Goal: Task Accomplishment & Management: Use online tool/utility

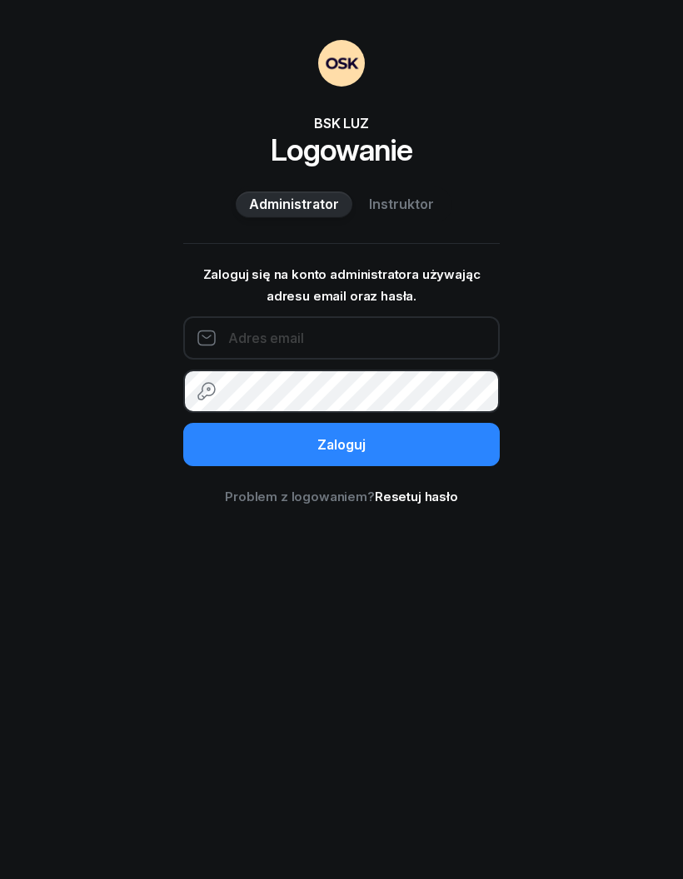
click at [391, 339] on input "email" at bounding box center [341, 337] width 316 height 43
type input "[EMAIL_ADDRESS][DOMAIN_NAME]"
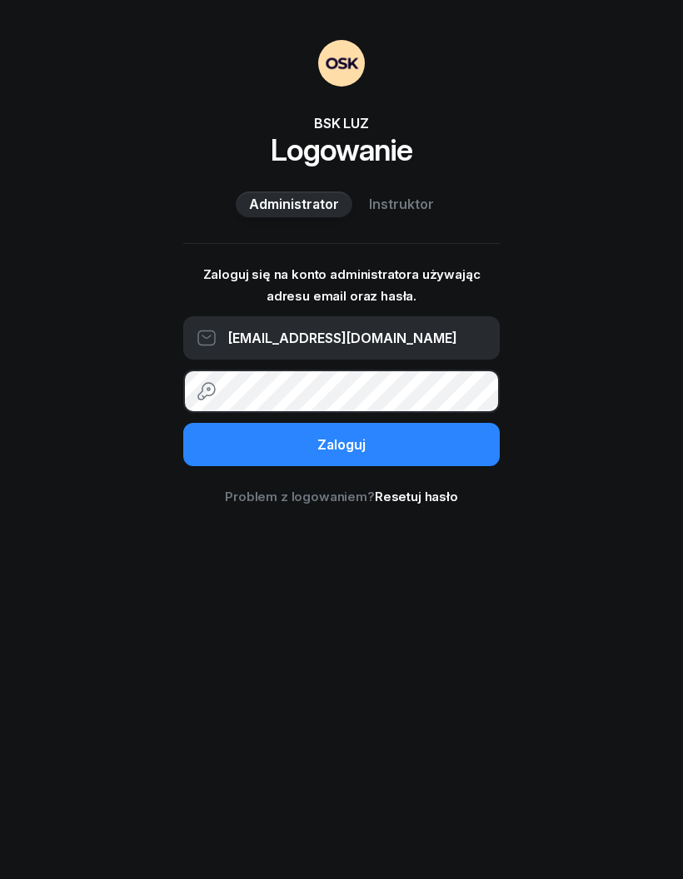
click at [430, 443] on button "Zaloguj" at bounding box center [341, 444] width 316 height 43
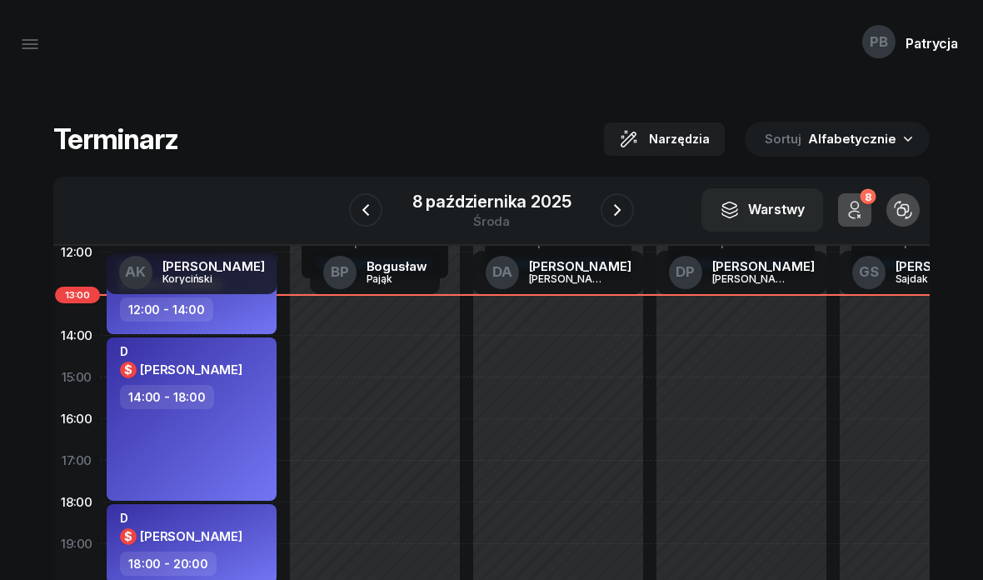
scroll to position [235, 0]
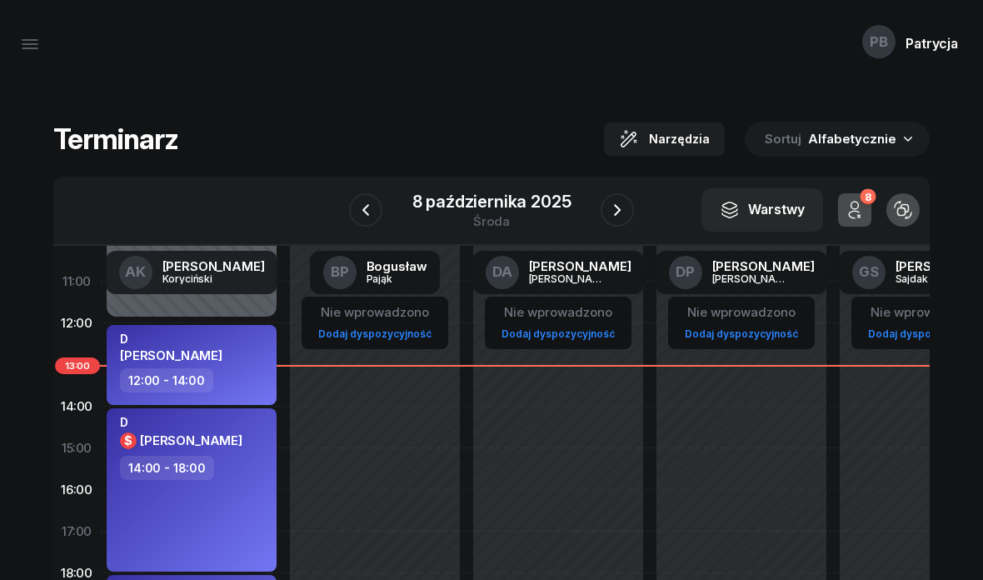
click at [32, 38] on icon "button" at bounding box center [30, 44] width 20 height 20
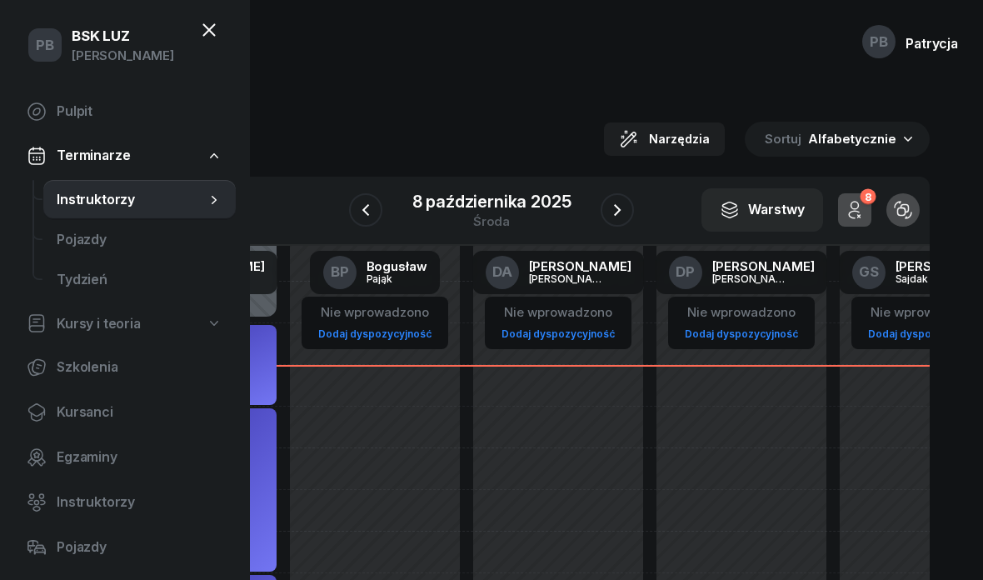
click at [165, 199] on span "Instruktorzy" at bounding box center [131, 200] width 149 height 22
click at [141, 196] on span "Instruktorzy" at bounding box center [131, 200] width 149 height 22
click at [355, 98] on div "Terminarz Narzędzia Sortuj Alfabetycznie W Wybierz AK Artur Koryciński BP Bogus…" at bounding box center [491, 402] width 943 height 629
click at [569, 84] on div "PB Patrycja" at bounding box center [491, 44] width 983 height 88
click at [682, 66] on div "PB Patrycja" at bounding box center [491, 44] width 983 height 88
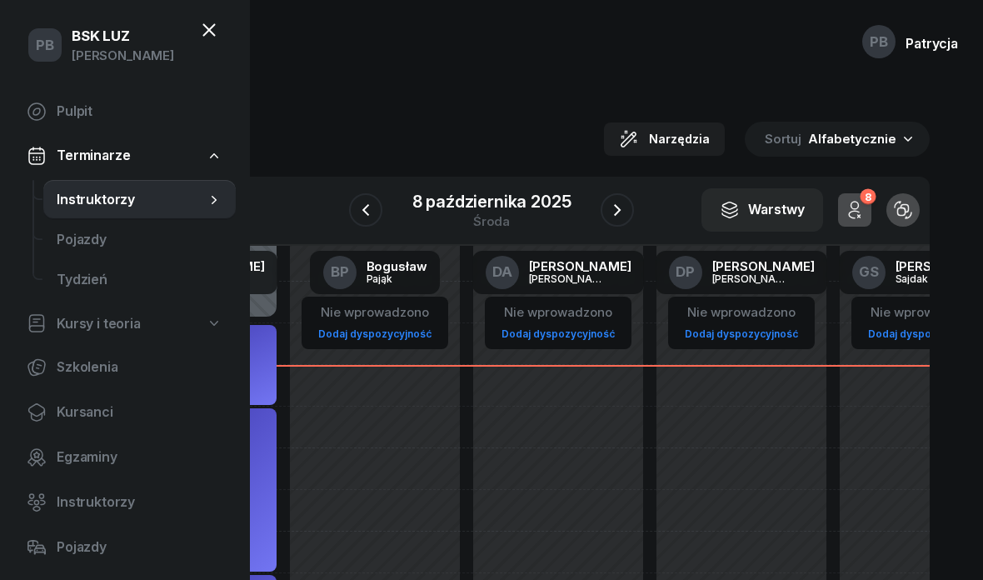
click at [118, 201] on span "Instruktorzy" at bounding box center [131, 200] width 149 height 22
click at [215, 27] on icon at bounding box center [209, 30] width 20 height 20
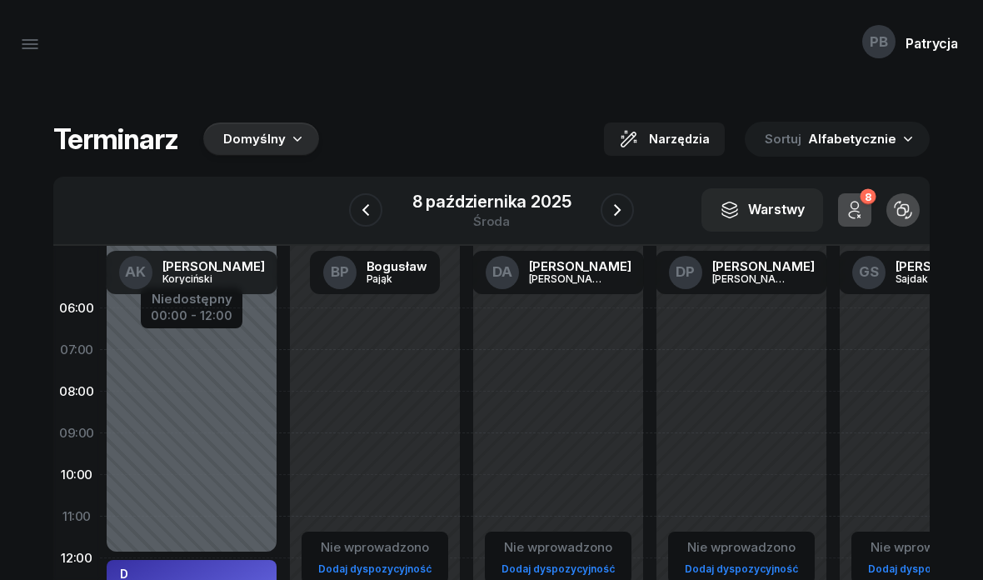
click at [289, 131] on icon "button" at bounding box center [297, 138] width 17 height 17
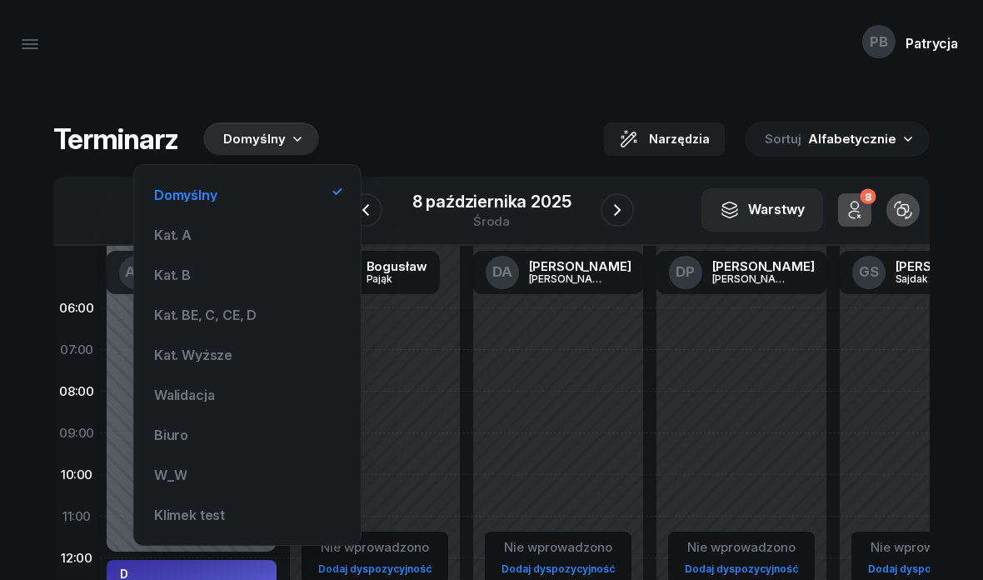
click at [236, 315] on div "Kat. BE, C, CE, D" at bounding box center [205, 314] width 102 height 13
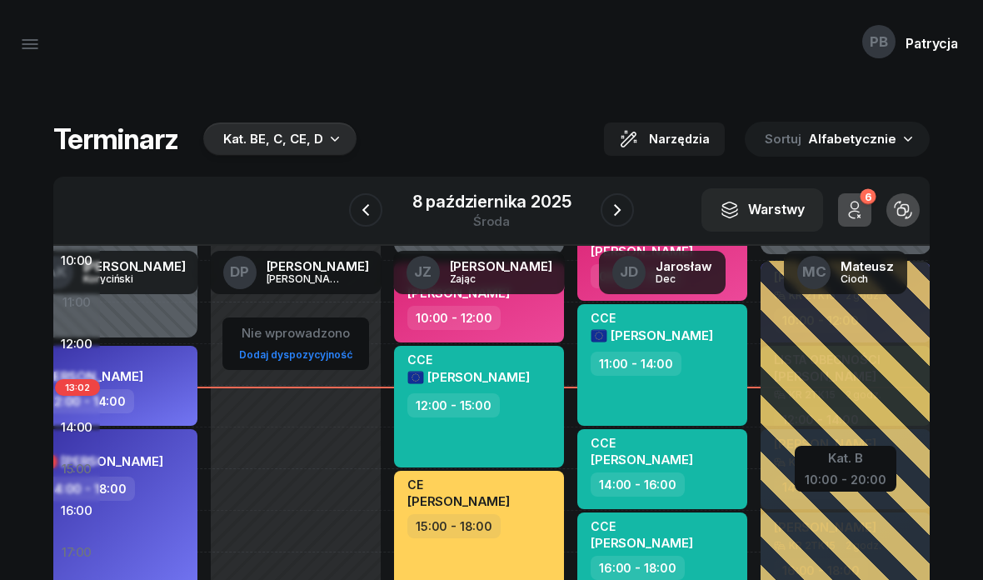
scroll to position [211, 77]
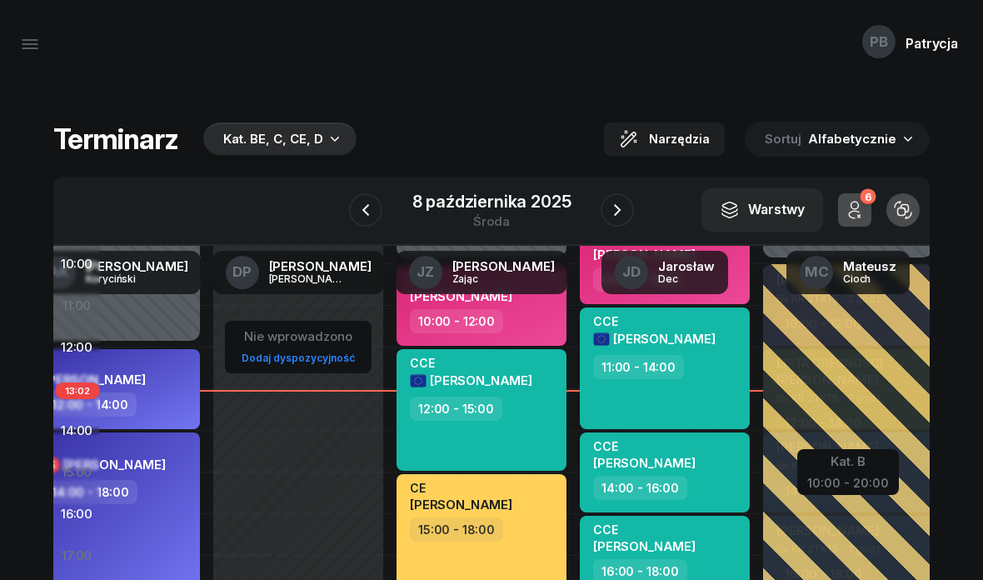
click at [10, 52] on button "button" at bounding box center [30, 44] width 40 height 40
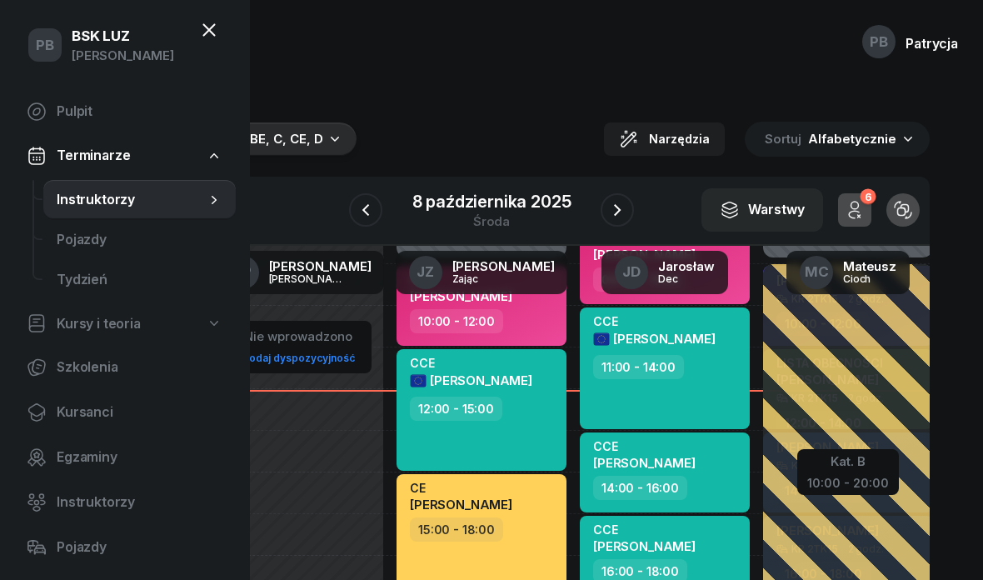
click at [217, 20] on icon at bounding box center [209, 30] width 20 height 20
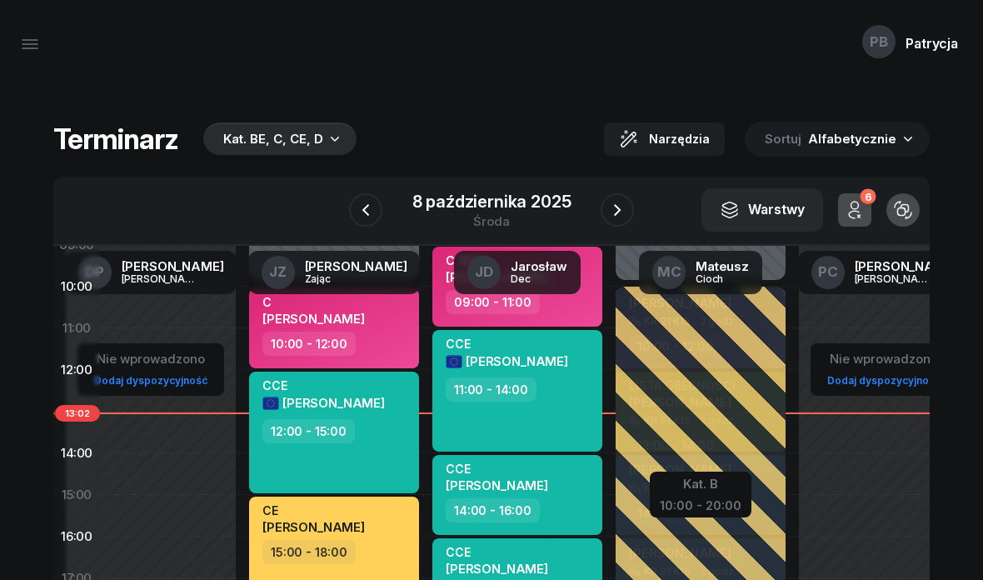
scroll to position [221, 224]
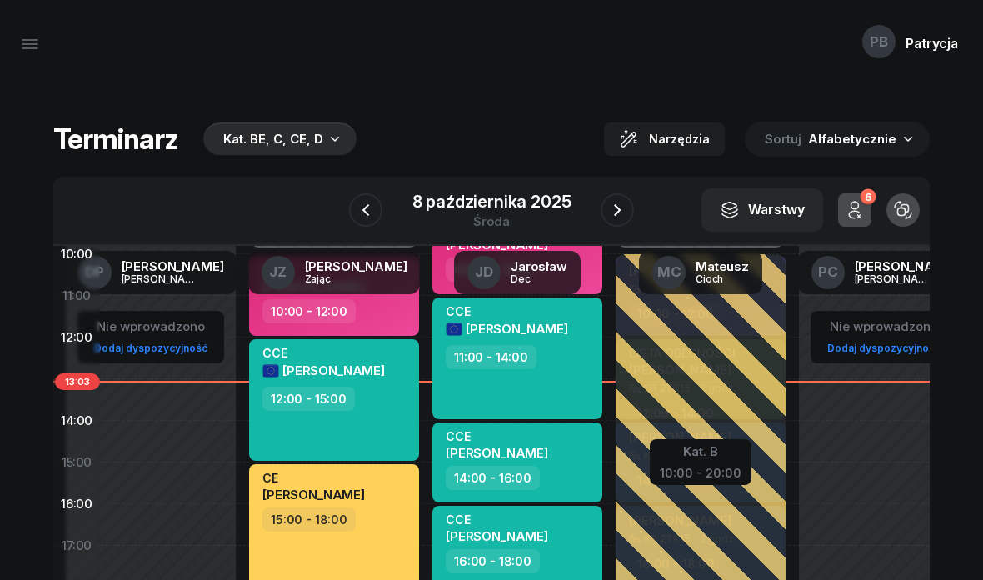
click at [32, 39] on icon "button" at bounding box center [30, 44] width 20 height 20
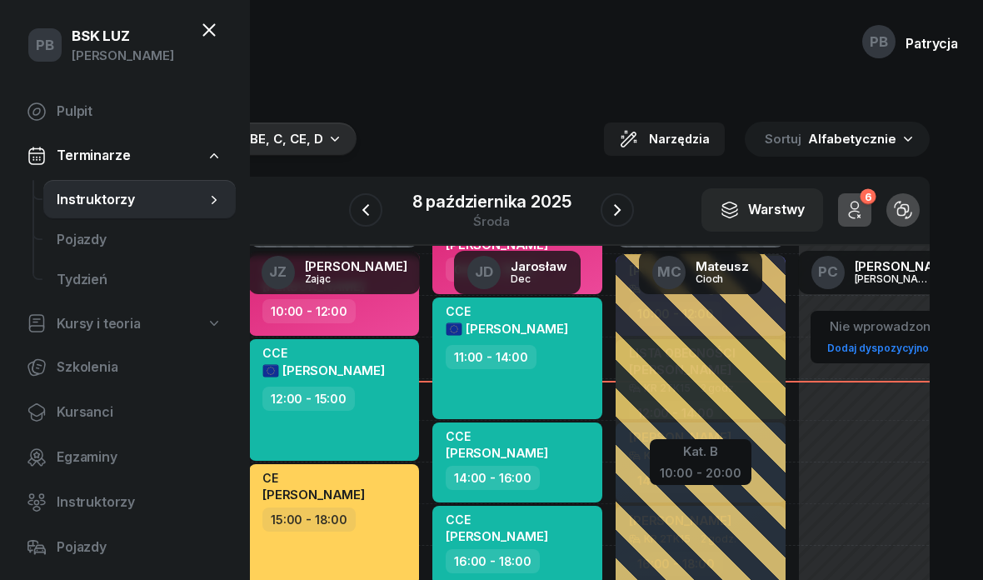
scroll to position [-1, 0]
click at [506, 95] on div "Terminarz Kat. BE, C, CE, D Narzędzia Sortuj Alfabetycznie W Wybierz AK [PERSON…" at bounding box center [491, 402] width 943 height 629
click at [489, 77] on div "PB Patrycja" at bounding box center [491, 44] width 983 height 88
click at [199, 26] on icon at bounding box center [209, 30] width 20 height 20
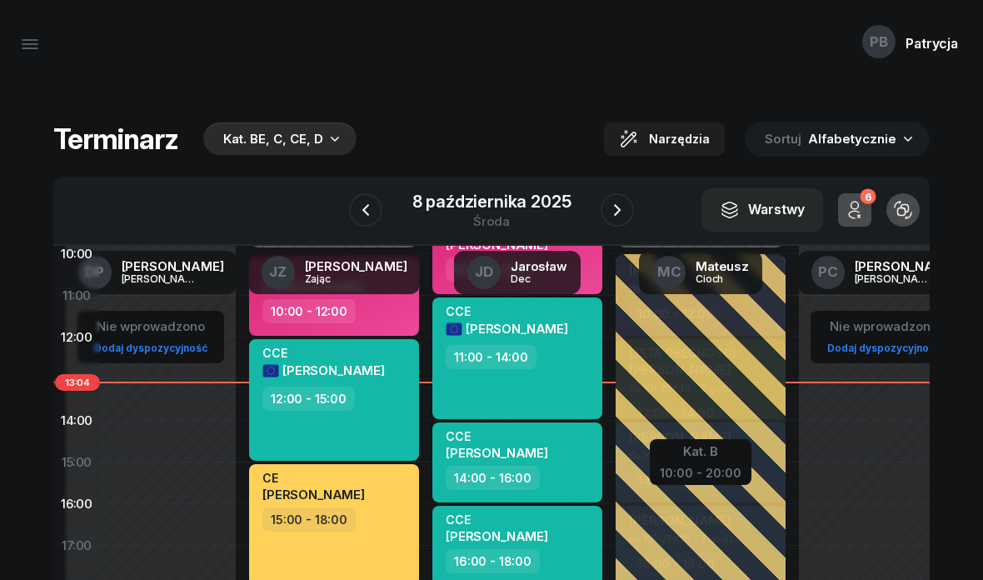
click at [29, 34] on icon "button" at bounding box center [30, 44] width 20 height 20
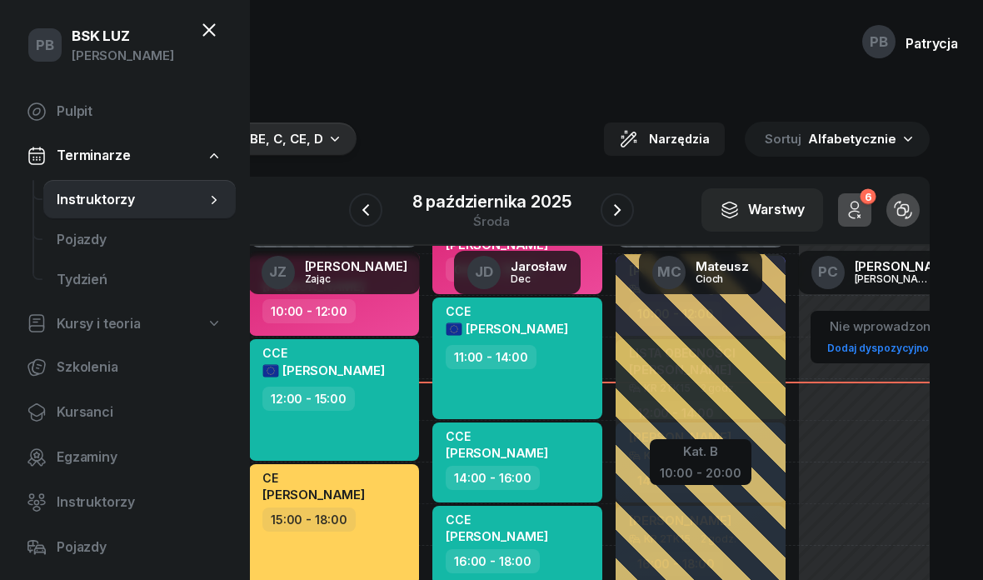
scroll to position [255, 209]
